Goal: Transaction & Acquisition: Purchase product/service

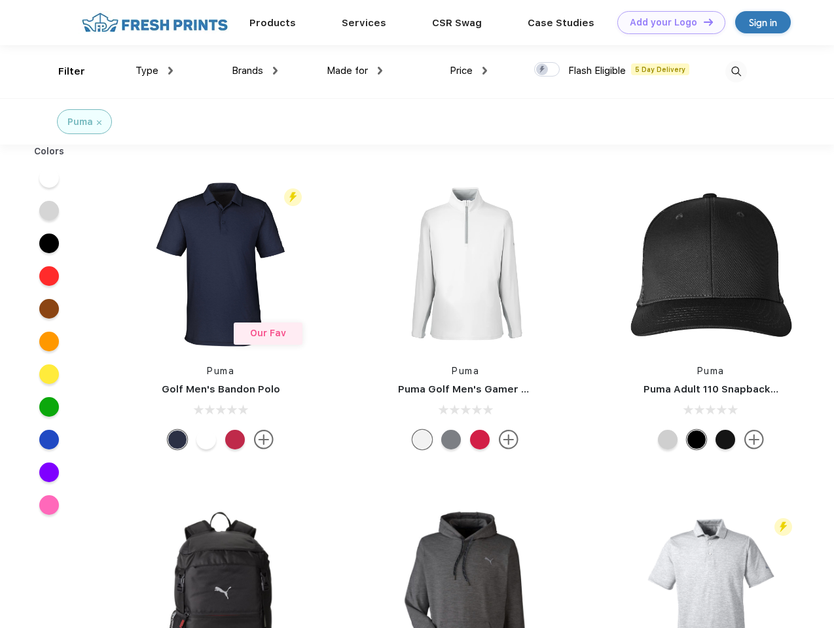
click at [666, 22] on link "Add your Logo Design Tool" at bounding box center [671, 22] width 108 height 23
click at [0, 0] on div "Design Tool" at bounding box center [0, 0] width 0 height 0
click at [702, 22] on link "Add your Logo Design Tool" at bounding box center [671, 22] width 108 height 23
click at [63, 71] on div "Filter" at bounding box center [71, 71] width 27 height 15
click at [154, 71] on span "Type" at bounding box center [146, 71] width 23 height 12
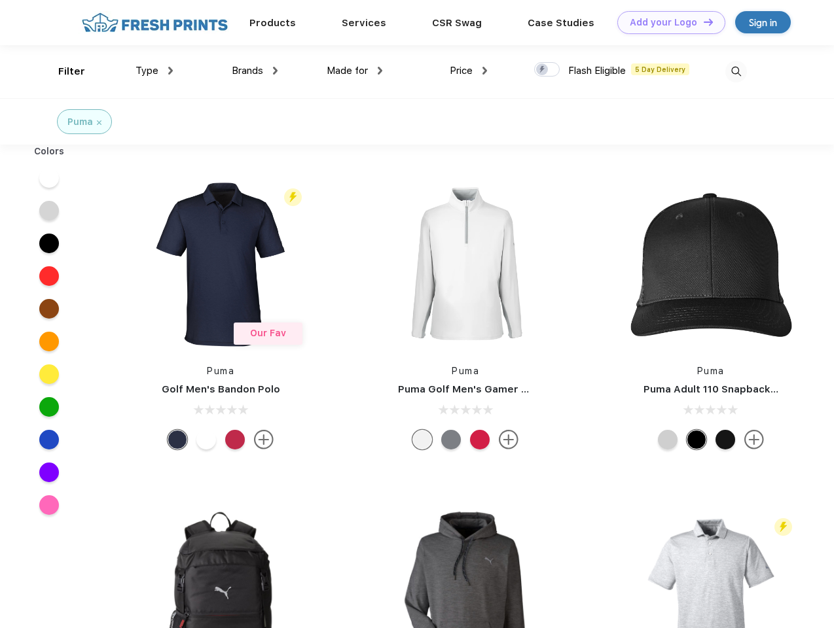
click at [255, 71] on span "Brands" at bounding box center [247, 71] width 31 height 12
click at [355, 71] on span "Made for" at bounding box center [346, 71] width 41 height 12
click at [468, 71] on span "Price" at bounding box center [461, 71] width 23 height 12
click at [547, 70] on div at bounding box center [547, 69] width 26 height 14
click at [542, 70] on input "checkbox" at bounding box center [538, 66] width 9 height 9
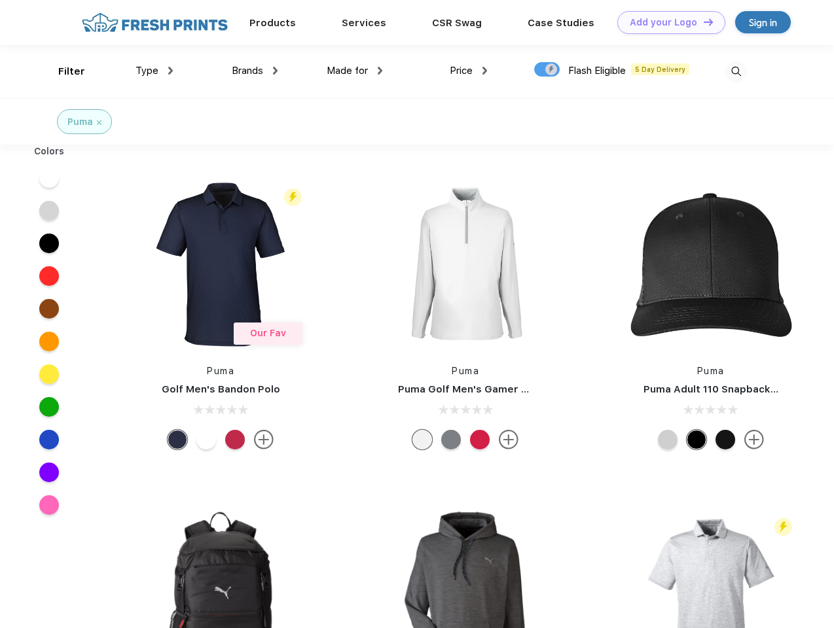
click at [735, 71] on img at bounding box center [736, 72] width 22 height 22
